Goal: Find specific page/section: Find specific page/section

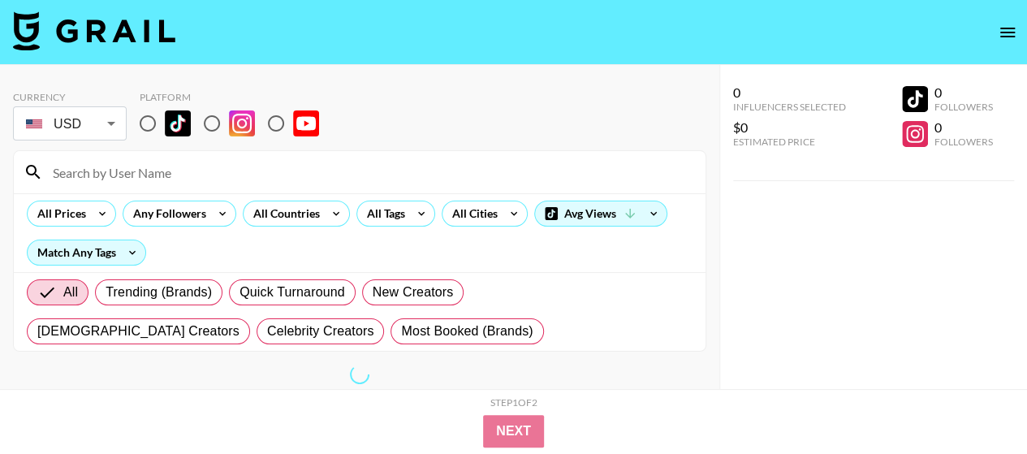
click at [111, 161] on input at bounding box center [369, 172] width 653 height 26
paste input "saianana"
drag, startPoint x: 69, startPoint y: 171, endPoint x: 8, endPoint y: 171, distance: 60.9
click at [8, 171] on div "Currency USD USD ​ Platform saianana All Prices Any Followers All Countries All…" at bounding box center [359, 259] width 719 height 389
type input "saianana"
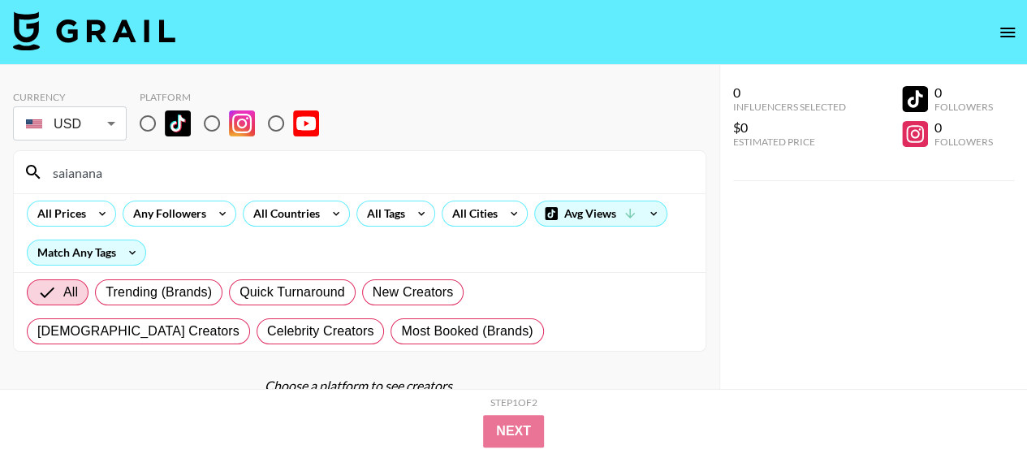
click at [468, 112] on div "Currency USD USD ​ Platform" at bounding box center [359, 117] width 693 height 53
click at [148, 125] on input "radio" at bounding box center [148, 123] width 34 height 34
radio input "true"
click at [141, 173] on input "saianana" at bounding box center [369, 172] width 653 height 26
drag, startPoint x: 173, startPoint y: 171, endPoint x: 0, endPoint y: 170, distance: 172.9
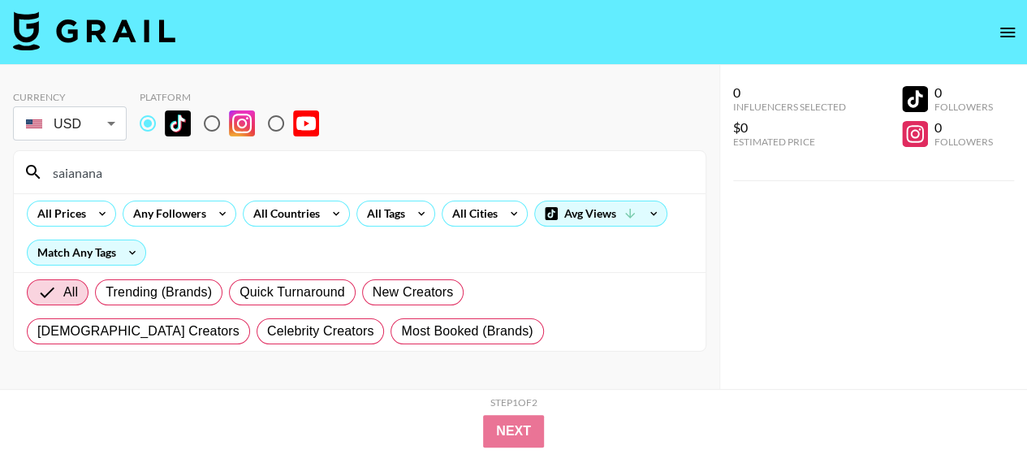
click at [0, 170] on div "Currency USD USD ​ Platform saianana All Prices Any Followers All Countries All…" at bounding box center [359, 259] width 719 height 389
paste input "saianana"
type input "saianana"
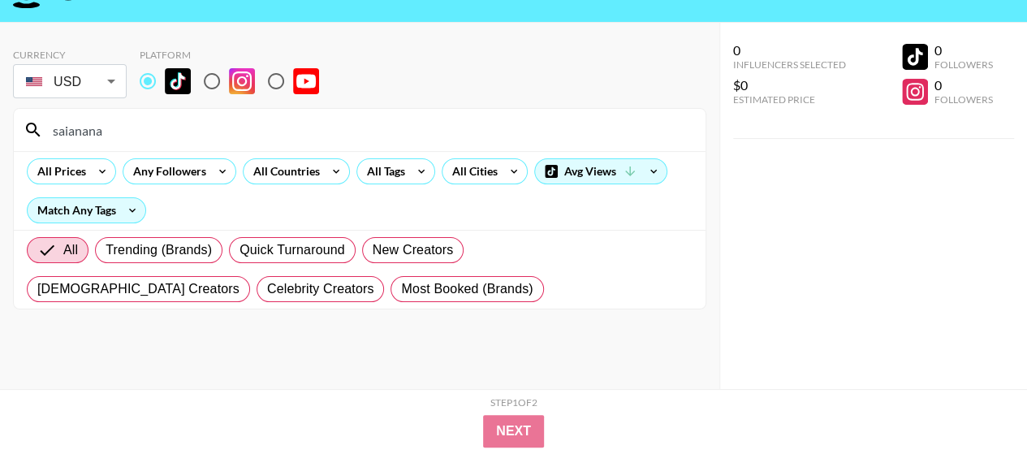
scroll to position [65, 0]
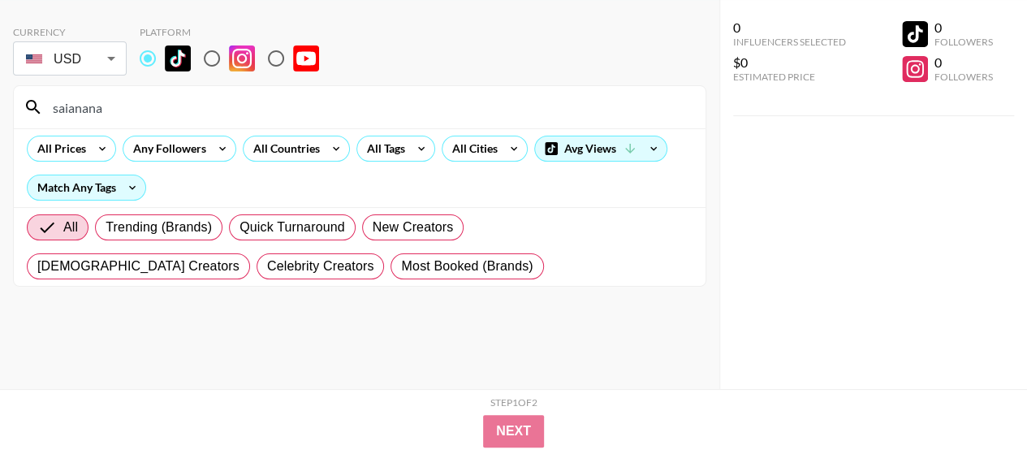
click at [208, 45] on input "radio" at bounding box center [212, 58] width 34 height 34
radio input "true"
click at [144, 58] on input "radio" at bounding box center [148, 58] width 34 height 34
radio input "true"
drag, startPoint x: 120, startPoint y: 106, endPoint x: 5, endPoint y: 110, distance: 115.3
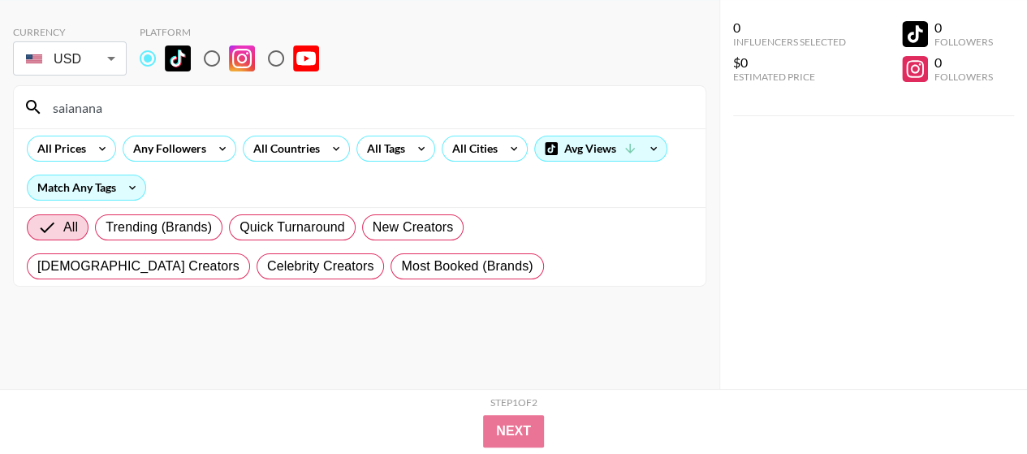
click at [6, 110] on div "Currency USD USD ​ Platform saianana All Prices Any Followers All Countries All…" at bounding box center [359, 194] width 719 height 389
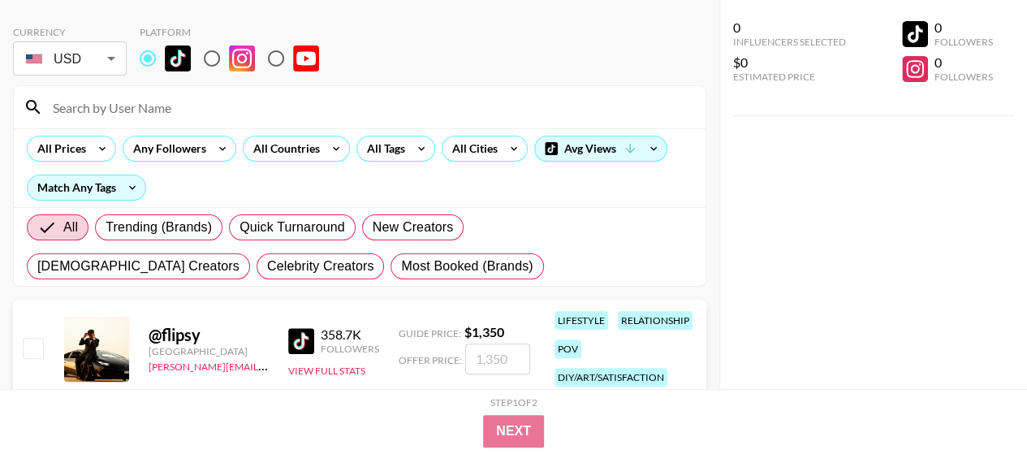
click at [71, 110] on input at bounding box center [369, 107] width 653 height 26
paste input "saianana"
type input "saianana"
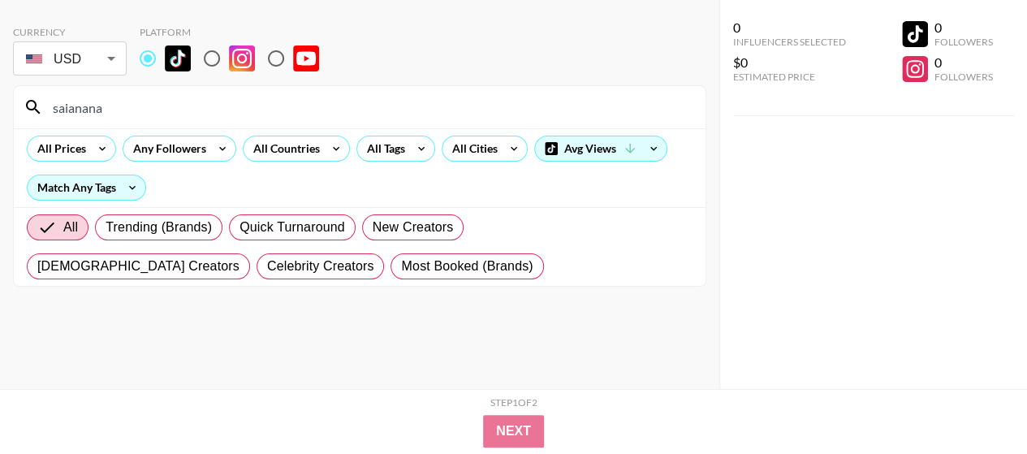
scroll to position [0, 0]
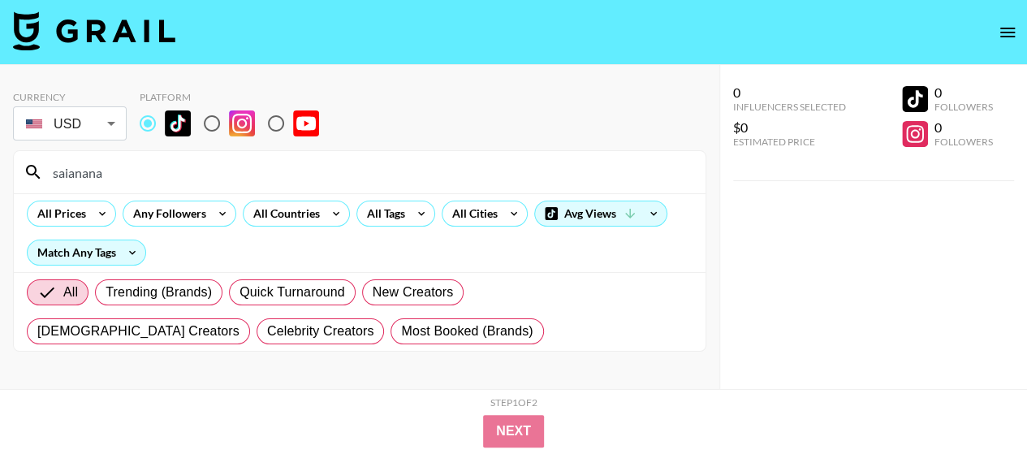
drag, startPoint x: 130, startPoint y: 172, endPoint x: 0, endPoint y: 171, distance: 129.9
click at [0, 171] on div "Currency USD USD ​ Platform saianana All Prices Any Followers All Countries All…" at bounding box center [359, 259] width 719 height 389
drag, startPoint x: 116, startPoint y: 166, endPoint x: 26, endPoint y: 166, distance: 90.1
click at [26, 166] on div "saianana" at bounding box center [360, 172] width 692 height 42
click at [11, 167] on div "Currency USD USD ​ Platform saianana All Prices Any Followers All Countries All…" at bounding box center [359, 259] width 719 height 389
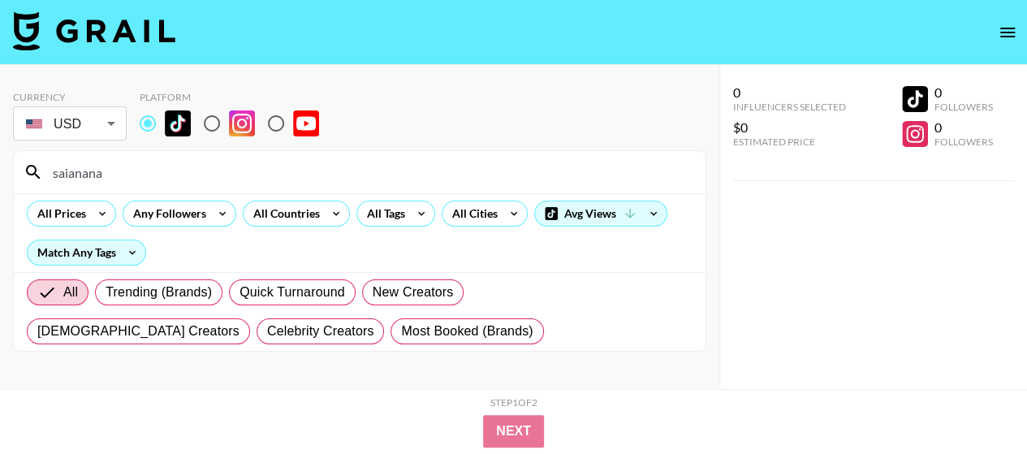
drag, startPoint x: 54, startPoint y: 174, endPoint x: 5, endPoint y: 174, distance: 49.5
click at [5, 174] on div "Currency USD USD ​ Platform saianana All Prices Any Followers All Countries All…" at bounding box center [359, 259] width 719 height 389
paste input "saianana"
type input "saianana"
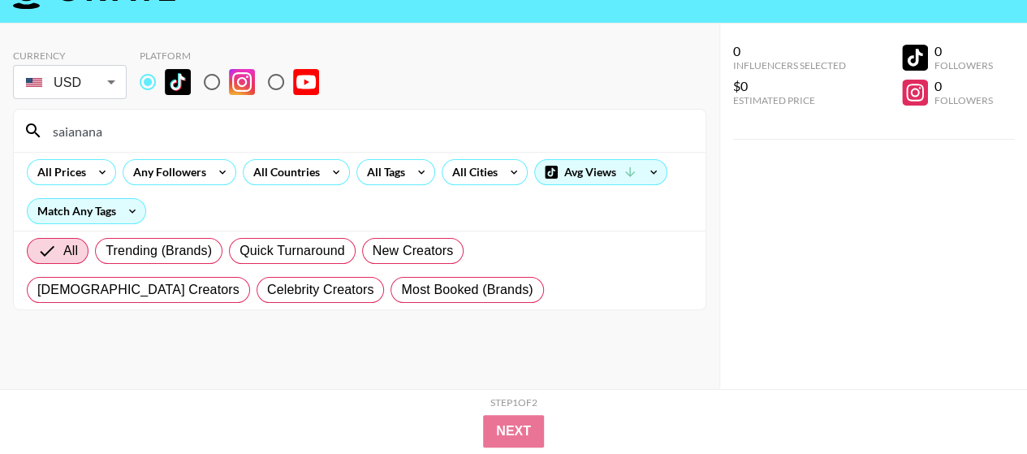
scroll to position [65, 0]
